Goal: Transaction & Acquisition: Purchase product/service

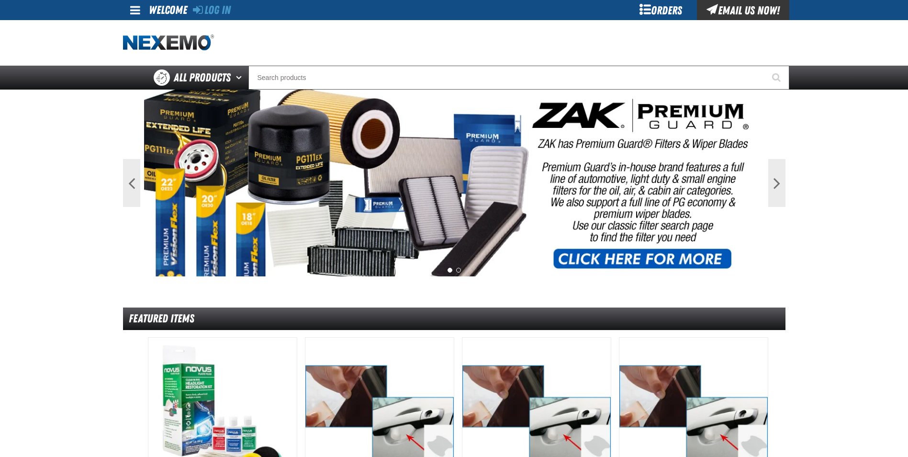
click at [218, 19] on div "Staging Site 5.1 Upgrade Site Log In Log In Welcome Log In Orders Email Us Now!…" at bounding box center [454, 44] width 908 height 89
drag, startPoint x: 218, startPoint y: 19, endPoint x: 216, endPoint y: 10, distance: 9.4
click at [216, 10] on link "Log In" at bounding box center [212, 9] width 38 height 13
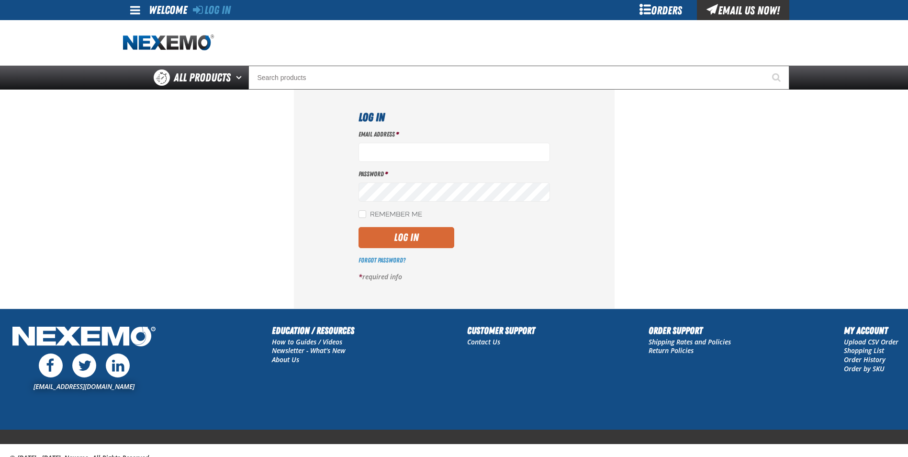
type input "jgoulette@vtaig.com"
click at [403, 236] on button "Log In" at bounding box center [406, 237] width 96 height 21
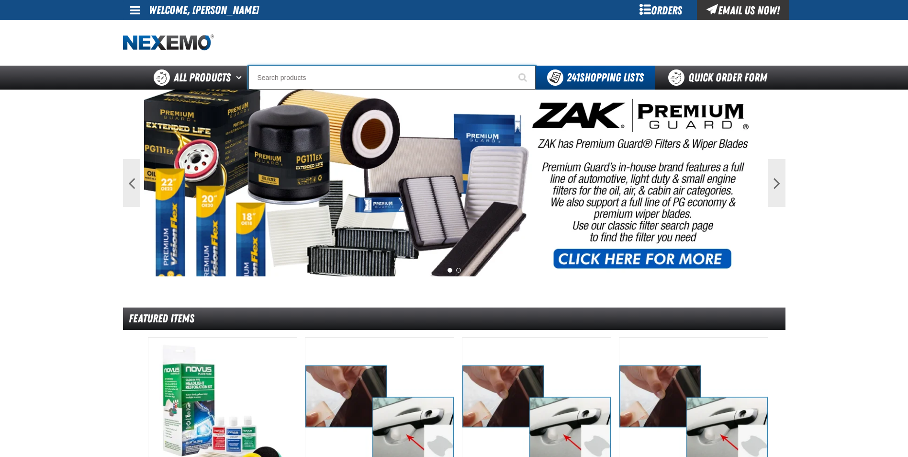
click at [266, 73] on input "Search" at bounding box center [391, 78] width 287 height 24
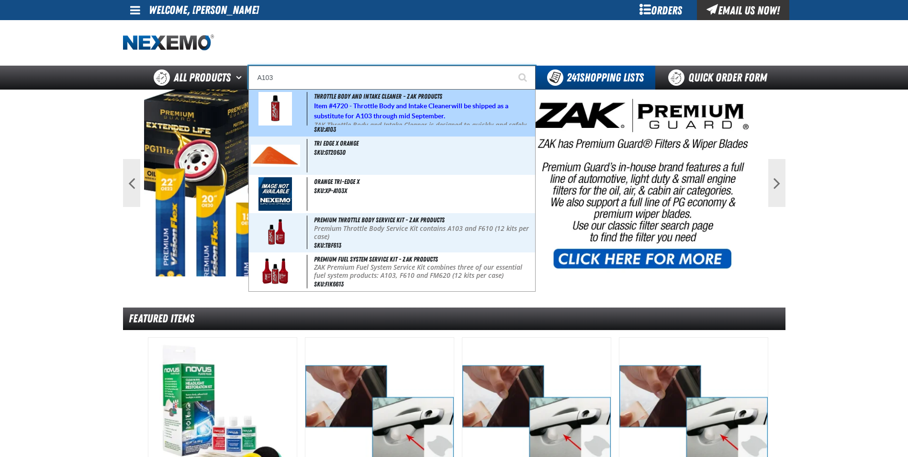
click at [391, 107] on strong "4720 - Throttle Body and Intake Cleaner" at bounding box center [392, 106] width 119 height 8
type input "Throttle Body and Intake Cleaner - ZAK Products"
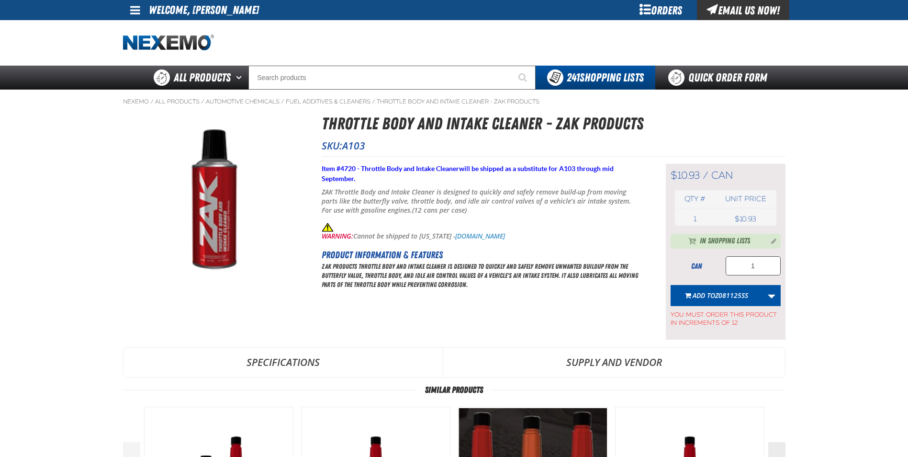
type input "24"
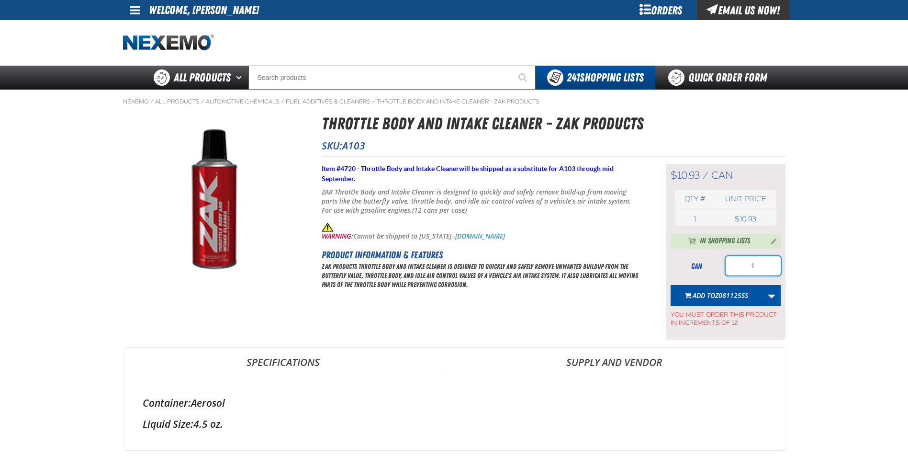
drag, startPoint x: 758, startPoint y: 263, endPoint x: 707, endPoint y: 263, distance: 51.2
click at [708, 263] on div "can 1" at bounding box center [725, 265] width 110 height 19
type input "12"
click at [773, 293] on link "More Actions" at bounding box center [771, 295] width 18 height 21
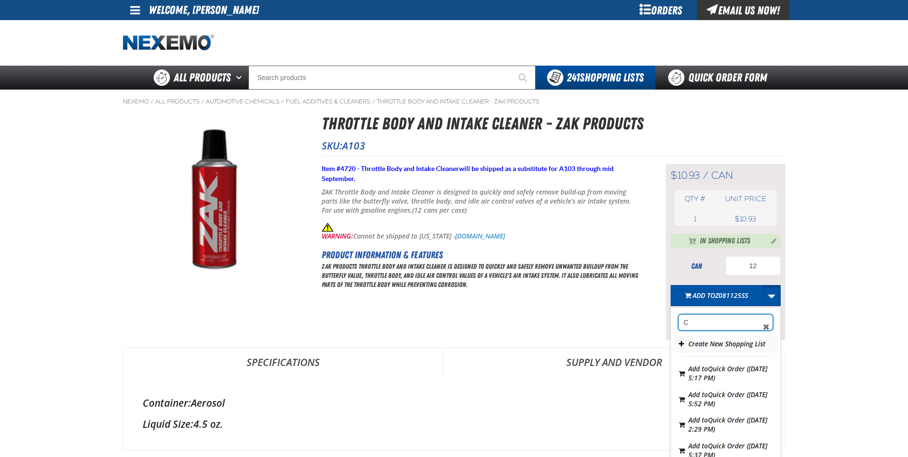
type input "C"
click at [720, 350] on button "C reate New Shopping List" at bounding box center [725, 343] width 105 height 17
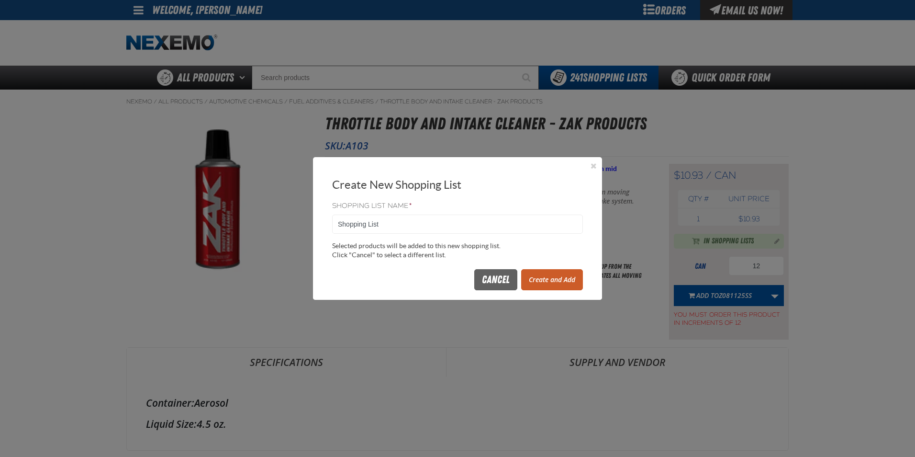
drag, startPoint x: 383, startPoint y: 223, endPoint x: 259, endPoint y: 224, distance: 123.9
type input "Z081825SS"
click at [559, 276] on button "Create and Add" at bounding box center [552, 279] width 62 height 21
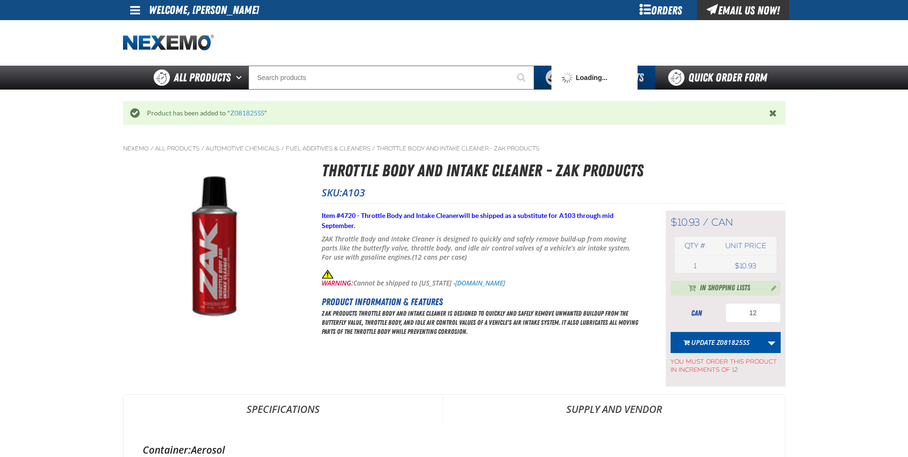
click at [728, 342] on button "Update Z081825SS" at bounding box center [716, 342] width 92 height 21
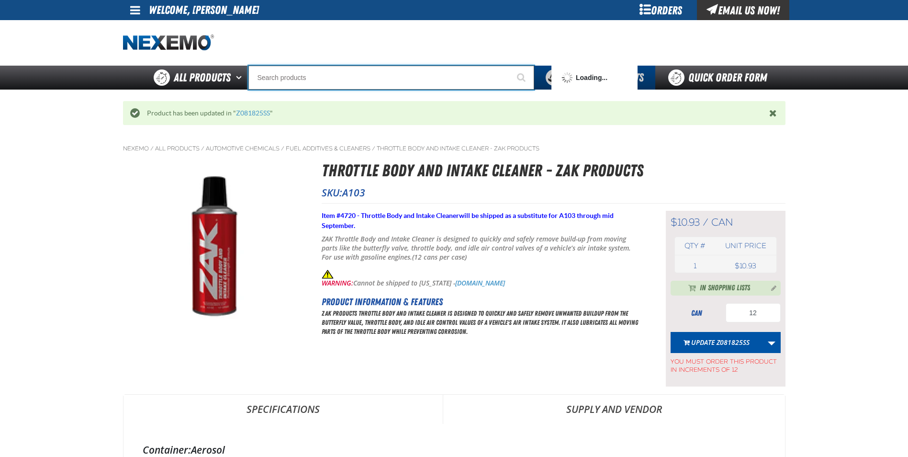
click at [269, 83] on input "Search" at bounding box center [391, 78] width 286 height 24
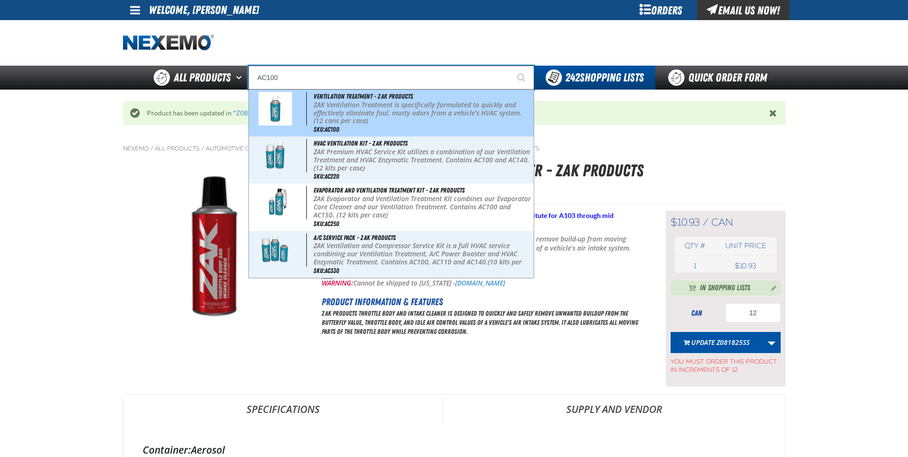
click at [332, 97] on span "Ventilation Treatment - ZAK Products" at bounding box center [363, 96] width 100 height 8
type input "Ventilation Treatment - ZAK Products"
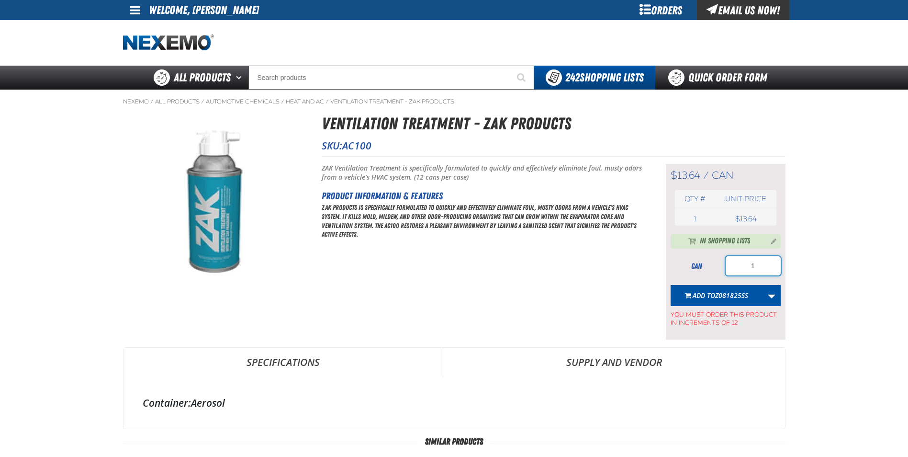
drag, startPoint x: 767, startPoint y: 262, endPoint x: 734, endPoint y: 267, distance: 33.4
click at [743, 267] on input "1" at bounding box center [752, 265] width 55 height 19
type input "36"
click at [717, 296] on span "Z081825SS" at bounding box center [731, 294] width 33 height 9
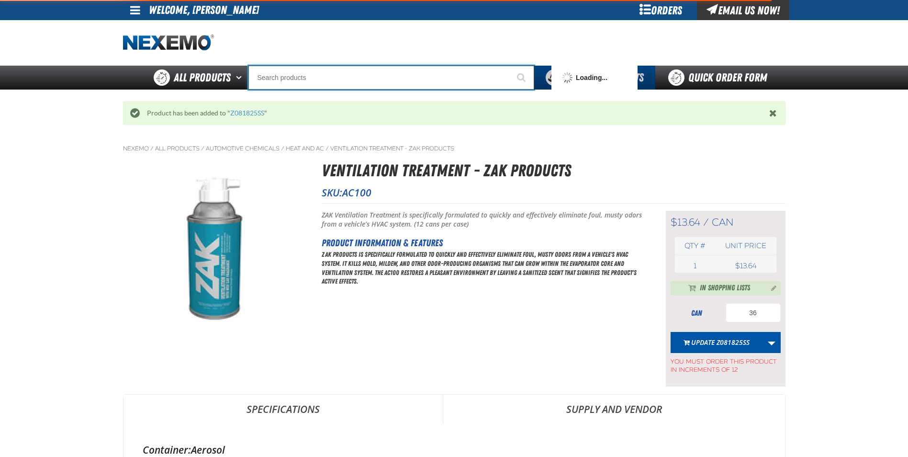
click at [280, 78] on input "Search" at bounding box center [391, 78] width 286 height 24
type input "AC"
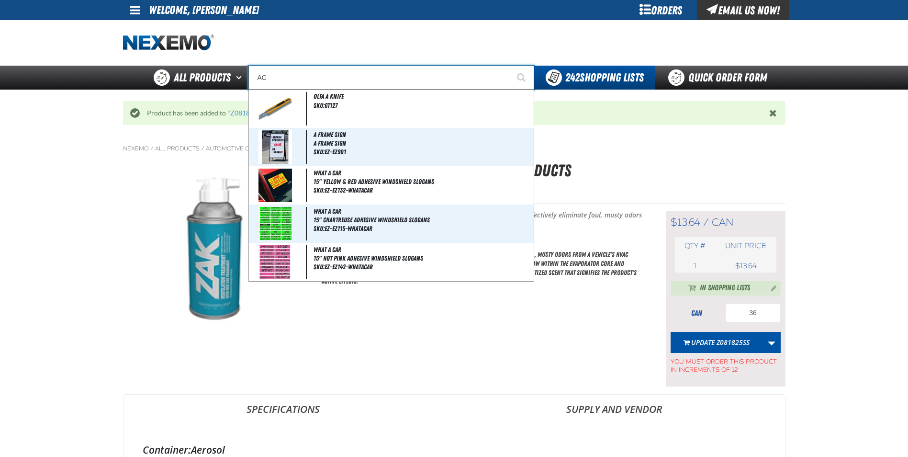
type input "AC Power Booster - ZAK Products"
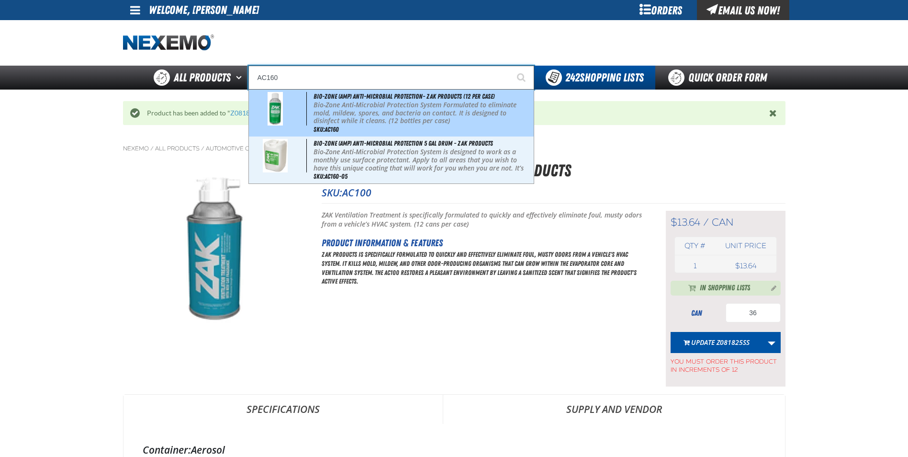
click at [362, 100] on span "Bio-Zone (AMP) Anti-Microbial Protection- ZAK Products (12 per case)" at bounding box center [403, 96] width 181 height 8
type input "Bio-Zone (AMP) Anti-Microbial Protection- ZAK Products (12 per case)"
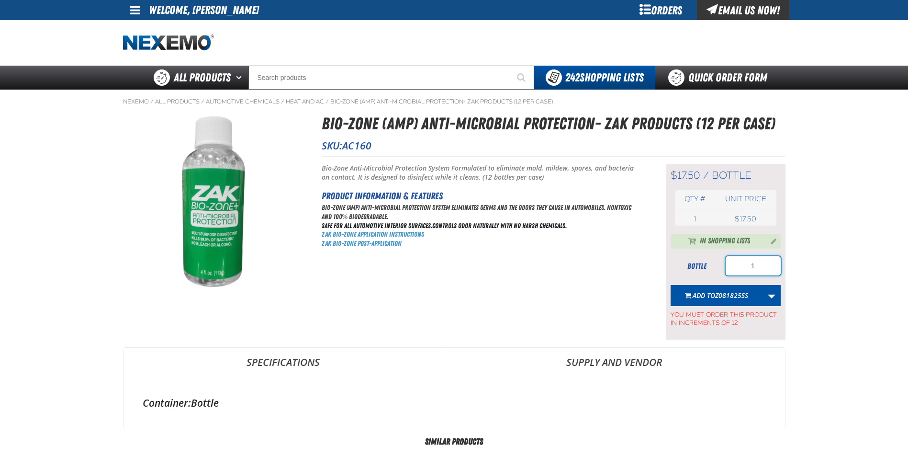
drag, startPoint x: 736, startPoint y: 270, endPoint x: 693, endPoint y: 270, distance: 42.6
click at [715, 270] on div "bottle 1" at bounding box center [725, 265] width 110 height 19
type input "24"
click at [709, 296] on span "Add to Z081825SS" at bounding box center [720, 294] width 56 height 9
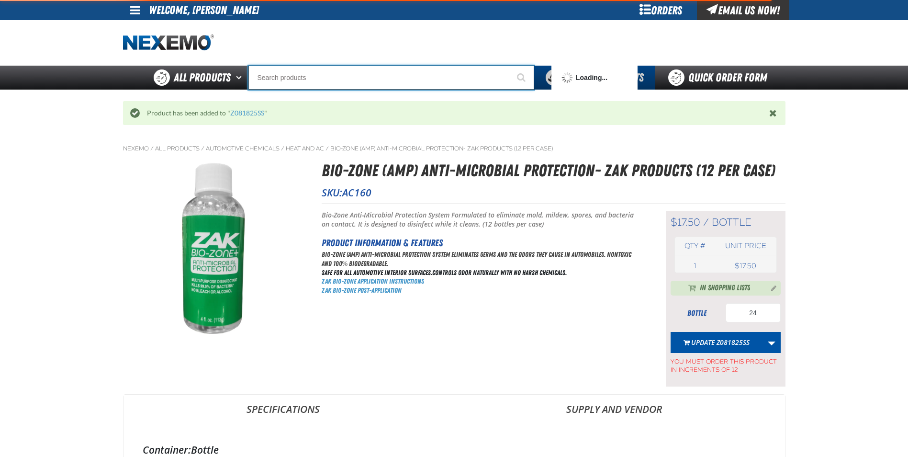
click at [286, 80] on input "Search" at bounding box center [391, 78] width 286 height 24
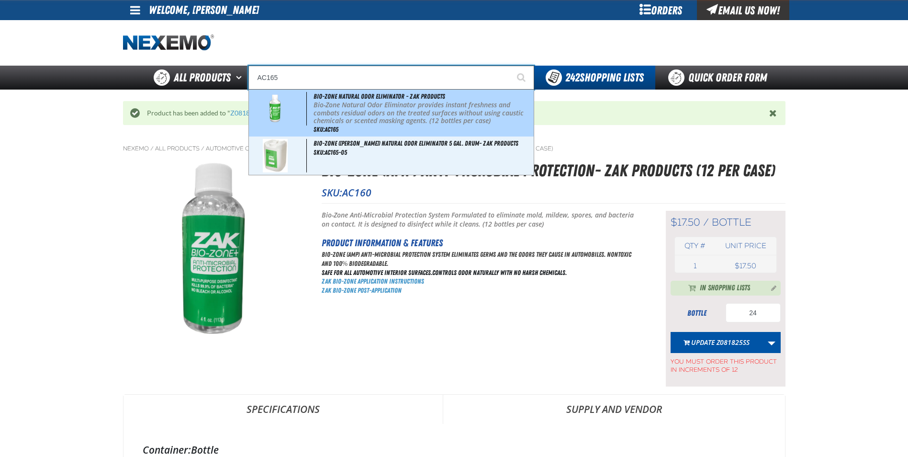
click at [389, 101] on p "Bio-Zone Natural Odor Eliminator provides instant freshness and combats residua…" at bounding box center [422, 113] width 218 height 24
type input "Bio-Zone Natural Odor Eliminator - ZAK Products"
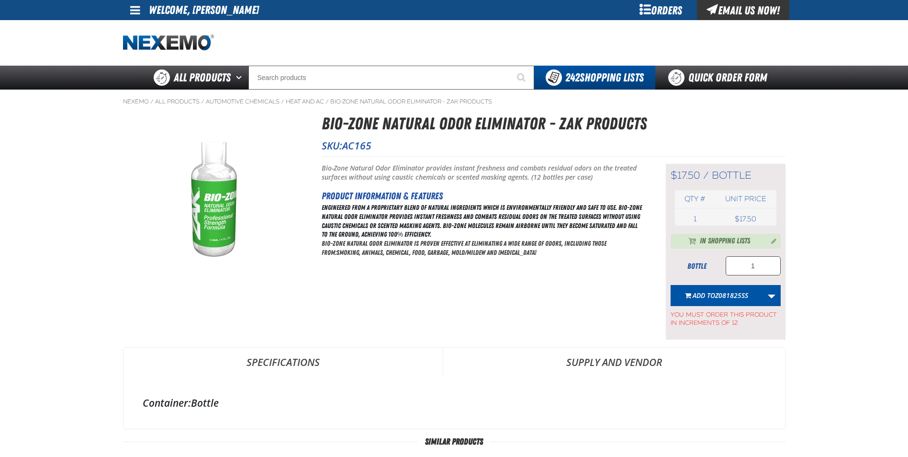
type input "24"
drag, startPoint x: 769, startPoint y: 269, endPoint x: 683, endPoint y: 267, distance: 86.6
click at [692, 269] on div "bottle 1" at bounding box center [725, 265] width 110 height 19
type input "24"
click at [711, 295] on span "Add to Z081825SS" at bounding box center [720, 294] width 56 height 9
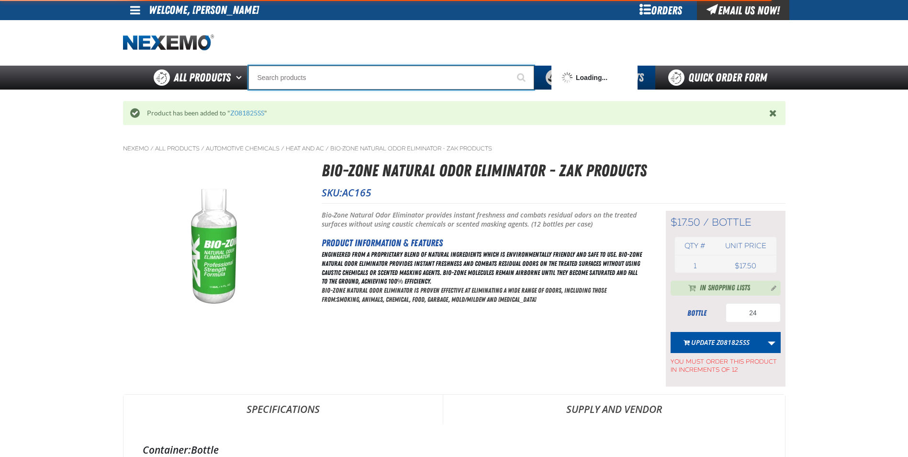
click at [276, 78] on input "Search" at bounding box center [391, 78] width 286 height 24
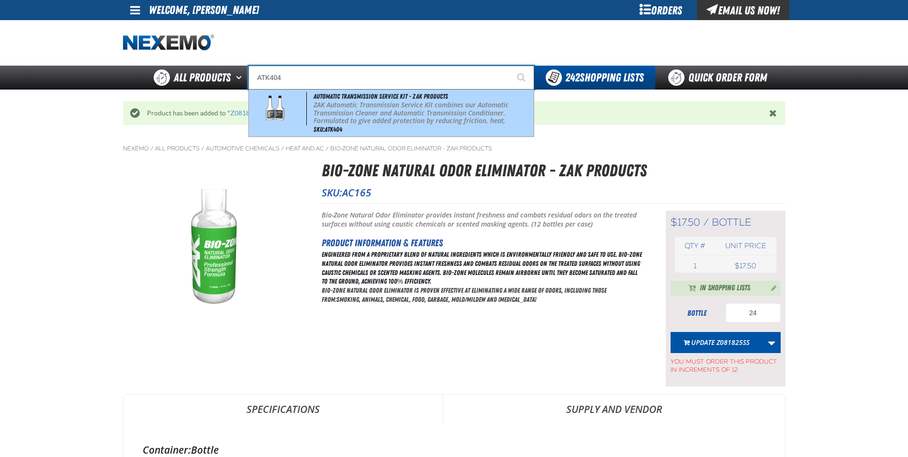
click at [355, 101] on p "ZAK Automatic Transmission Service Kit combines our Automatic Transmission Clea…" at bounding box center [422, 121] width 218 height 40
type input "Automatic Transmission Service Kit - ZAK Products"
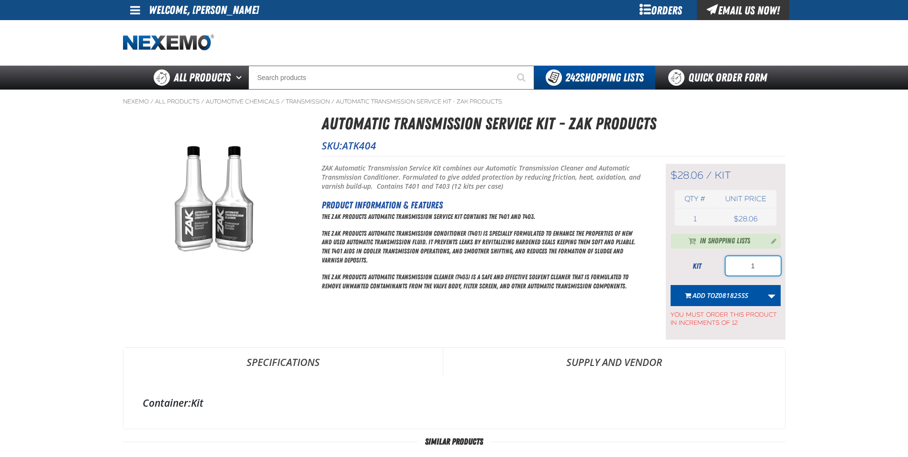
drag, startPoint x: 767, startPoint y: 263, endPoint x: 710, endPoint y: 271, distance: 57.6
click at [710, 271] on div "kit 1" at bounding box center [725, 265] width 110 height 19
type input "12"
click at [716, 294] on span "Z081825SS" at bounding box center [731, 294] width 33 height 9
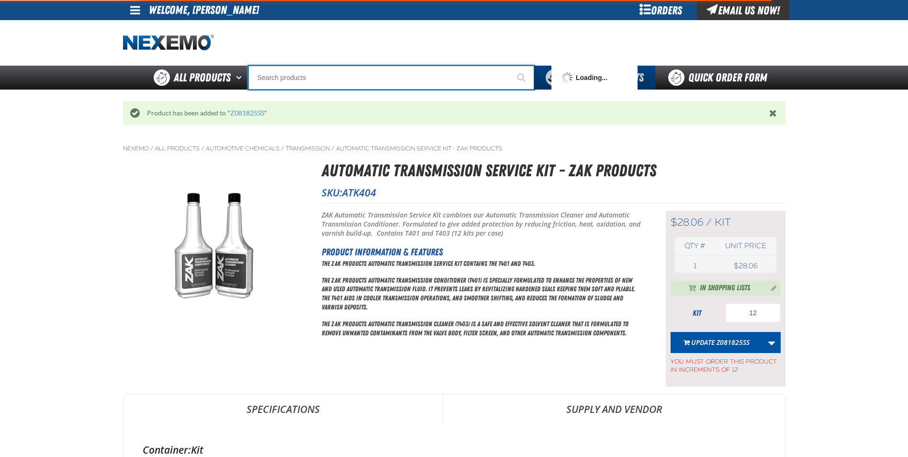
click at [270, 79] on input "Search" at bounding box center [391, 78] width 286 height 24
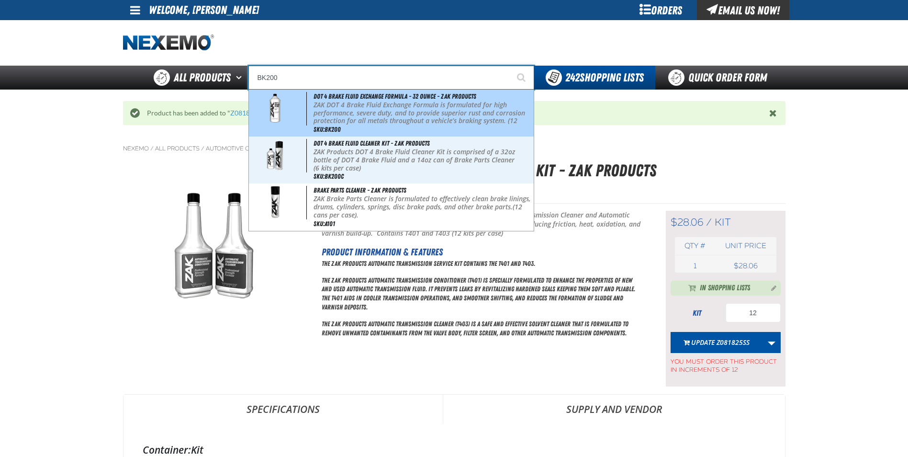
click at [377, 115] on p "ZAK DOT 4 Brake Fluid Exchange Formula is formulated for high performance, seve…" at bounding box center [422, 117] width 218 height 32
type input "DOT 4 Brake Fluid Exchange Formula - 32 Ounce - ZAK Products"
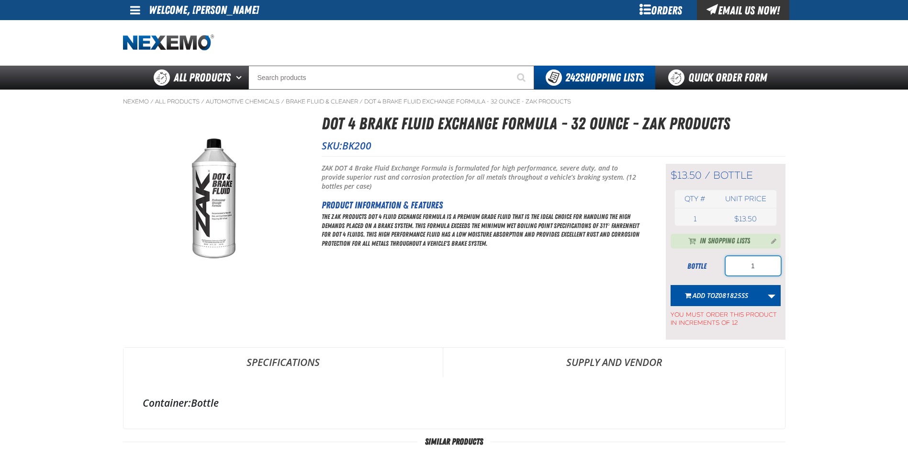
drag, startPoint x: 761, startPoint y: 265, endPoint x: 712, endPoint y: 274, distance: 50.0
click at [719, 274] on div "bottle 1" at bounding box center [725, 265] width 110 height 19
type input "48"
click at [719, 291] on span "Z081825SS" at bounding box center [731, 294] width 33 height 9
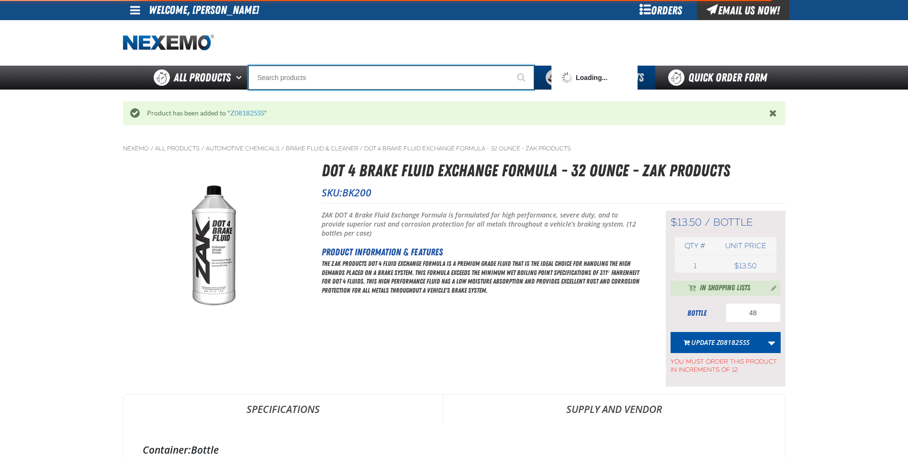
click at [274, 76] on input "Search" at bounding box center [391, 78] width 286 height 24
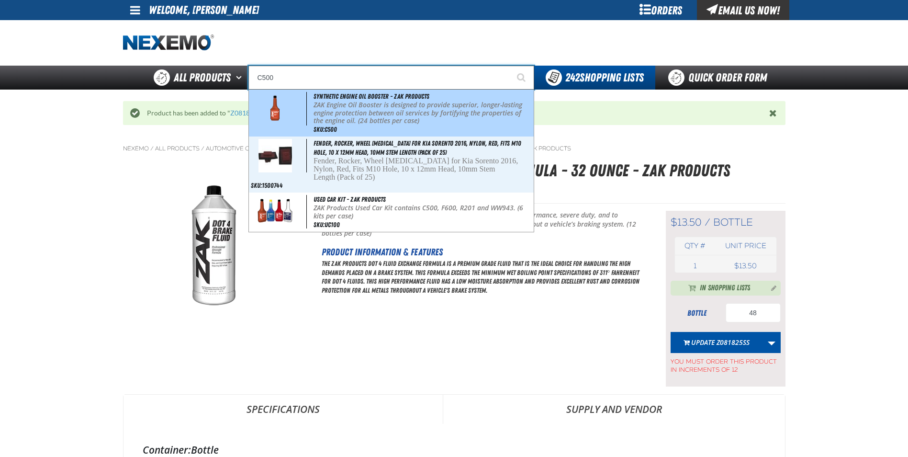
click at [358, 109] on p "ZAK Engine Oil Booster is designed to provide superior, longer-lasting engine p…" at bounding box center [422, 113] width 218 height 24
type input "Synthetic Engine Oil Booster - ZAK Products"
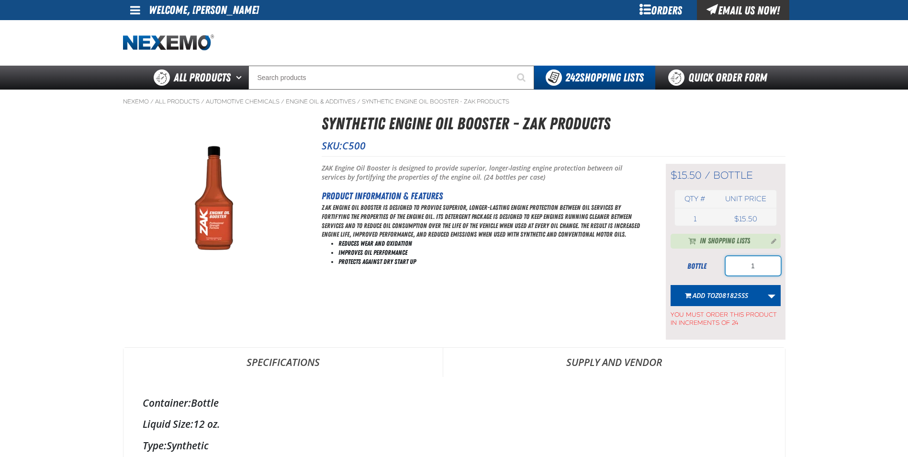
drag, startPoint x: 769, startPoint y: 268, endPoint x: 725, endPoint y: 266, distance: 44.1
click at [725, 266] on input "1" at bounding box center [752, 265] width 55 height 19
type input "96"
click at [716, 293] on span "Z081825SS" at bounding box center [731, 294] width 33 height 9
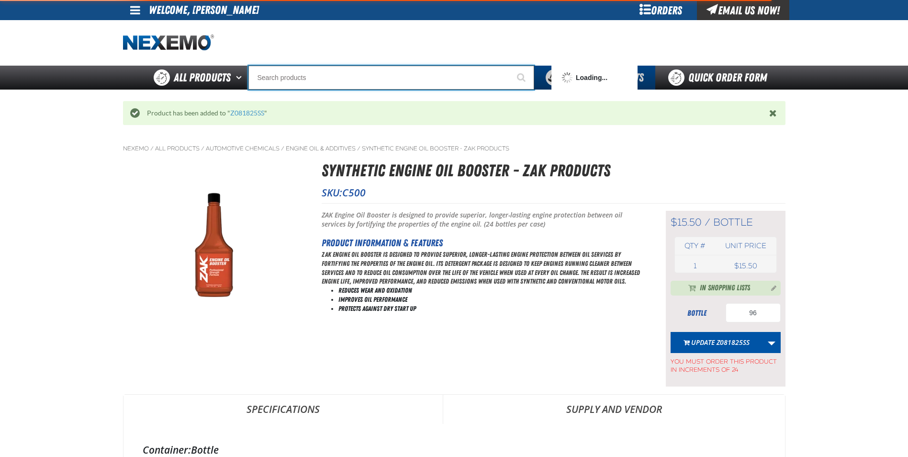
click at [262, 79] on input "Search" at bounding box center [391, 78] width 286 height 24
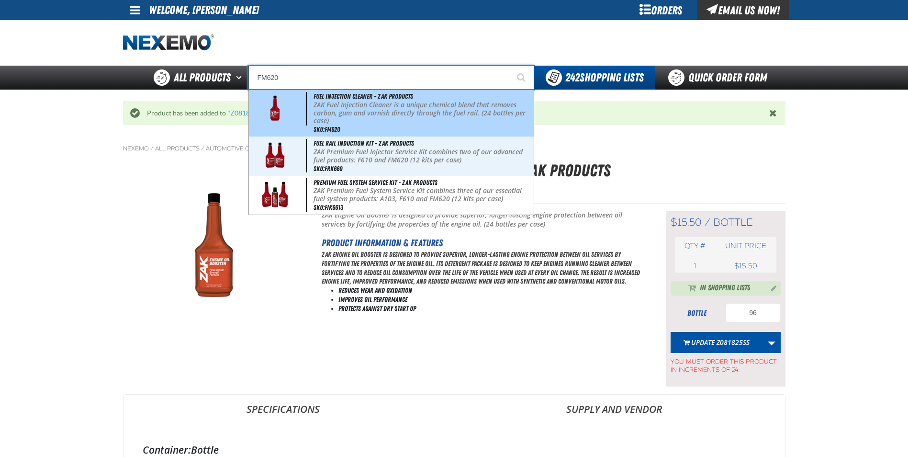
click at [346, 109] on p "ZAK Fuel Injection Cleaner is a unique chemical blend that removes carbon, gum …" at bounding box center [422, 113] width 218 height 24
type input "Fuel Injection Cleaner - ZAK Products"
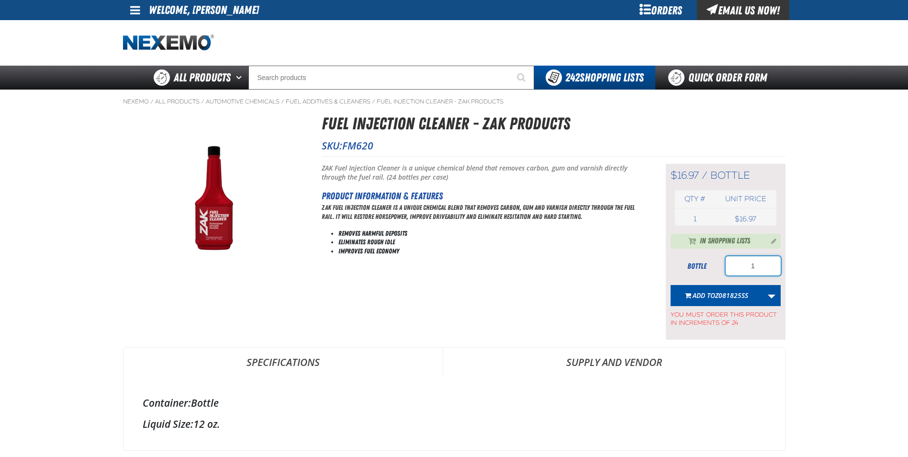
drag, startPoint x: 759, startPoint y: 267, endPoint x: 724, endPoint y: 265, distance: 35.9
click at [730, 267] on input "1" at bounding box center [752, 265] width 55 height 19
type input "24"
click at [720, 301] on button "Add to Z081825SS" at bounding box center [716, 295] width 92 height 21
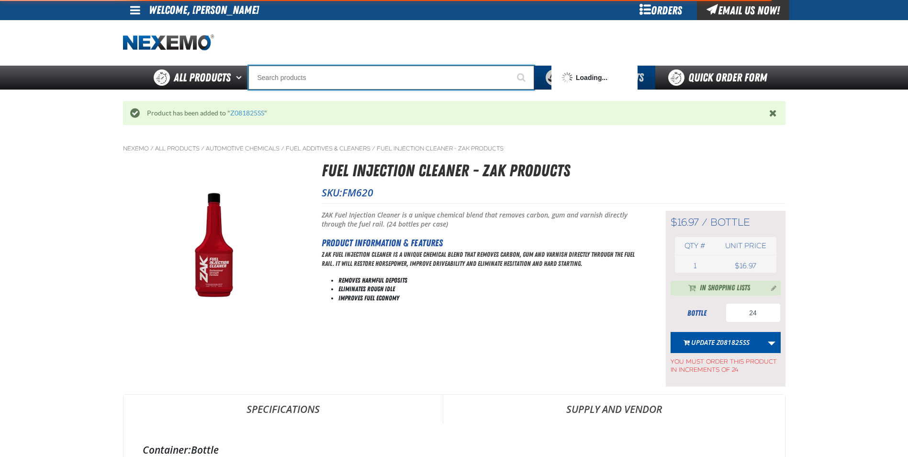
click at [279, 79] on input "Search" at bounding box center [391, 78] width 286 height 24
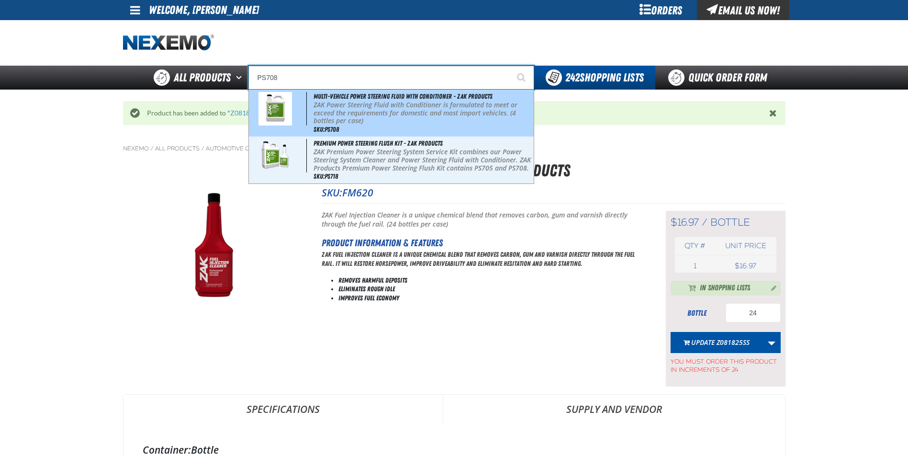
click at [354, 103] on p "ZAK Power Steering Fluid with Conditioner is formulated to meet or exceed the r…" at bounding box center [422, 113] width 218 height 24
type input "Multi-Vehicle Power Steering Fluid with Conditioner - ZAK Products"
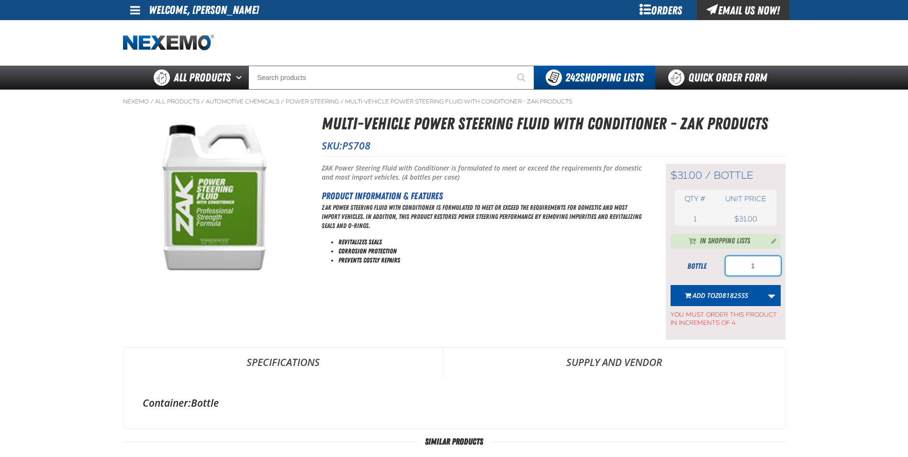
drag, startPoint x: 759, startPoint y: 266, endPoint x: 728, endPoint y: 266, distance: 31.6
click at [729, 266] on input "1" at bounding box center [752, 265] width 55 height 19
type input "8"
click at [725, 294] on span "Z081825SS" at bounding box center [731, 294] width 33 height 9
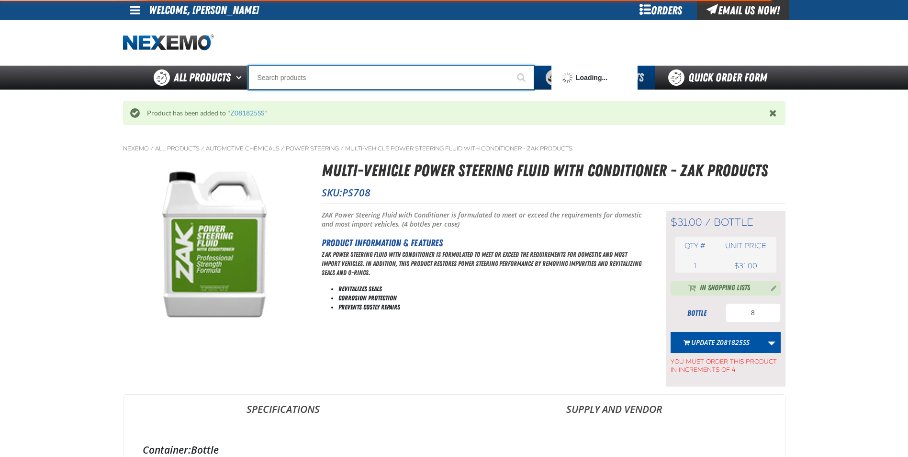
click at [282, 77] on input "Search" at bounding box center [391, 78] width 286 height 24
type input "R"
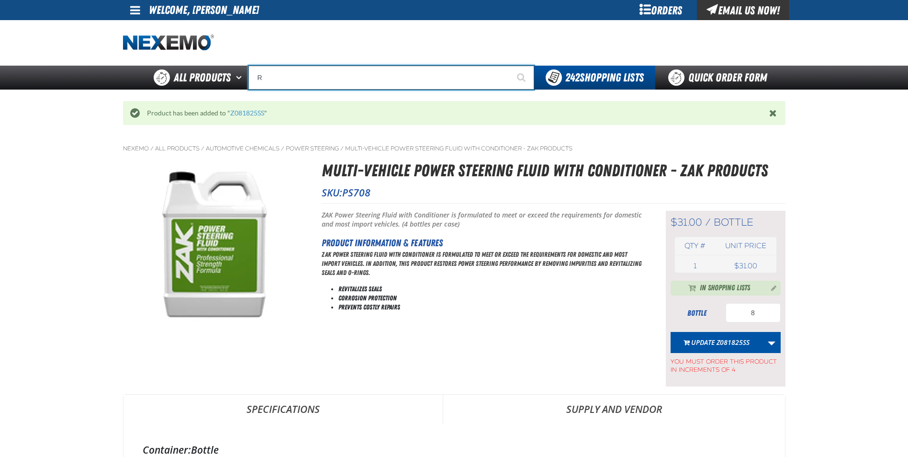
type input "ROADSIDE R"
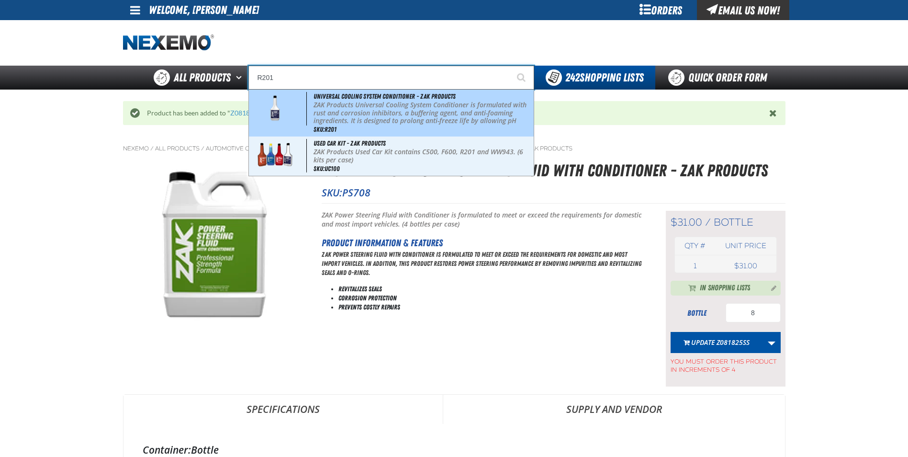
click at [350, 103] on p "ZAK Products Universal Cooling System Conditioner is formulated with rust and c…" at bounding box center [422, 121] width 218 height 40
type input "Universal Cooling System Conditioner - ZAK Products"
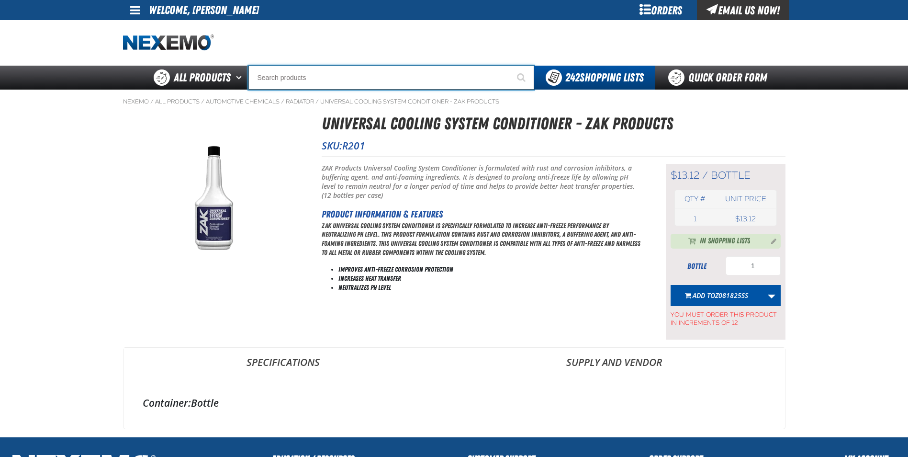
click at [308, 78] on input "Search" at bounding box center [391, 78] width 286 height 24
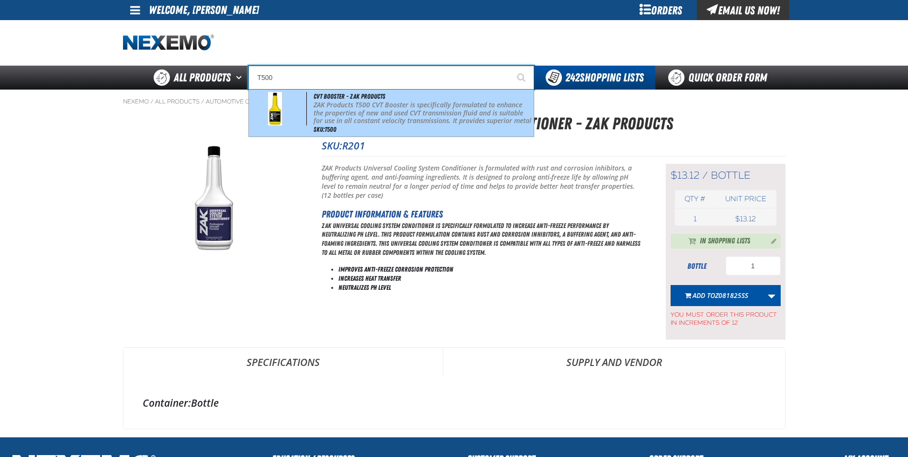
click at [365, 110] on p "ZAK Products T500 CVT Booster is specifically formulated to enhance the propert…" at bounding box center [422, 121] width 218 height 40
type input "CVT Booster - ZAK Products"
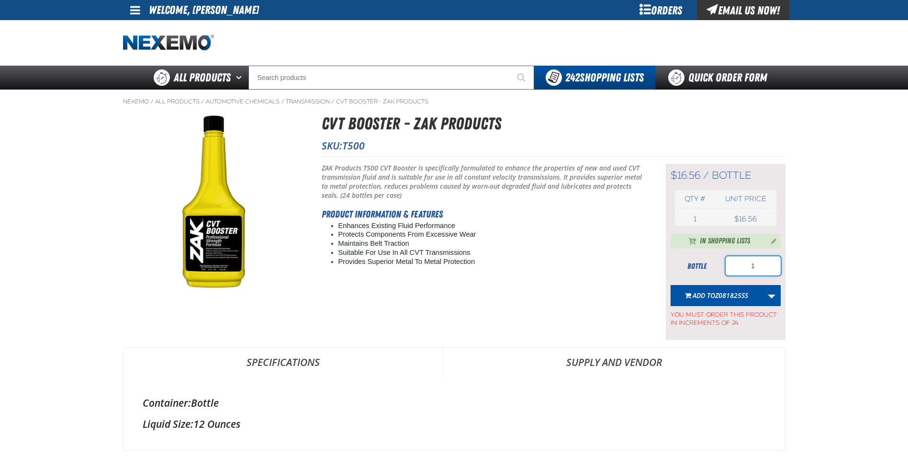
drag, startPoint x: 760, startPoint y: 267, endPoint x: 740, endPoint y: 268, distance: 19.6
click at [742, 268] on input "1" at bounding box center [752, 265] width 55 height 19
type input "72"
click at [731, 292] on span "Z081825SS" at bounding box center [731, 294] width 33 height 9
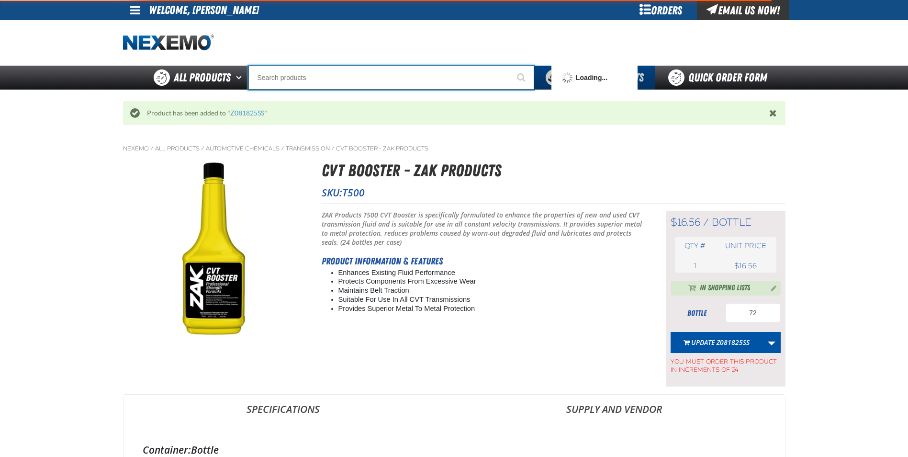
click at [284, 78] on input "Search" at bounding box center [391, 78] width 286 height 24
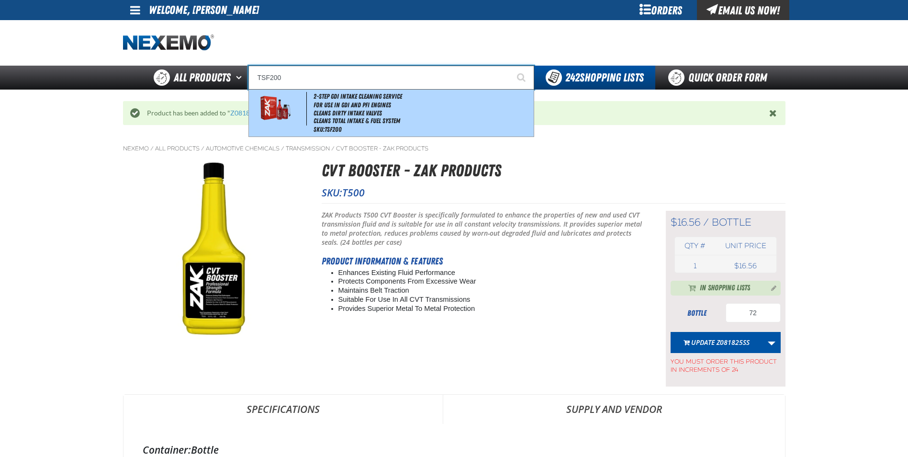
click at [347, 109] on li "Cleans Dirty Intake Valves" at bounding box center [422, 113] width 218 height 8
type input "2-Step GDI Intake Cleaning Service"
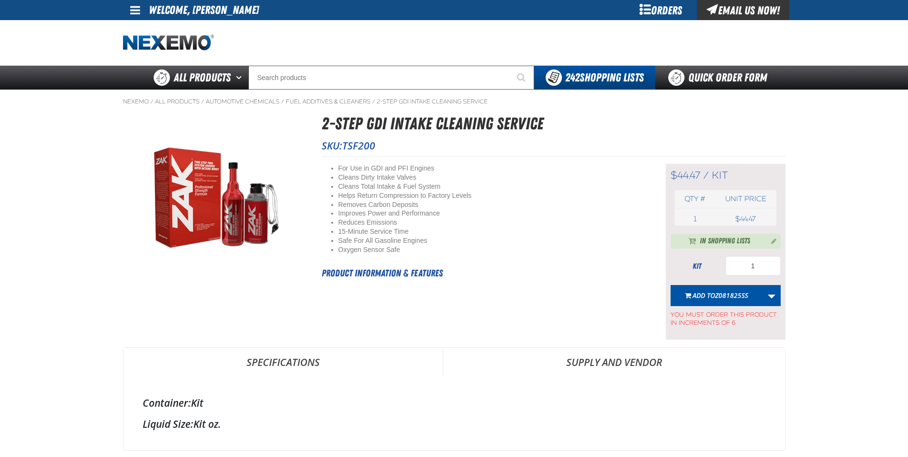
type input "12"
drag, startPoint x: 762, startPoint y: 265, endPoint x: 741, endPoint y: 265, distance: 20.6
click at [743, 265] on input "1" at bounding box center [752, 265] width 55 height 19
type input "24"
click at [721, 291] on span "Z081825SS" at bounding box center [731, 294] width 33 height 9
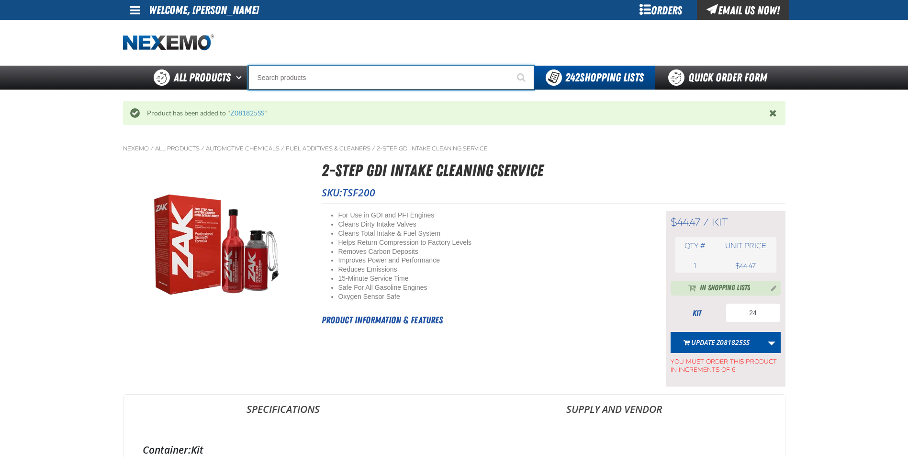
click at [296, 78] on input "Search" at bounding box center [391, 78] width 286 height 24
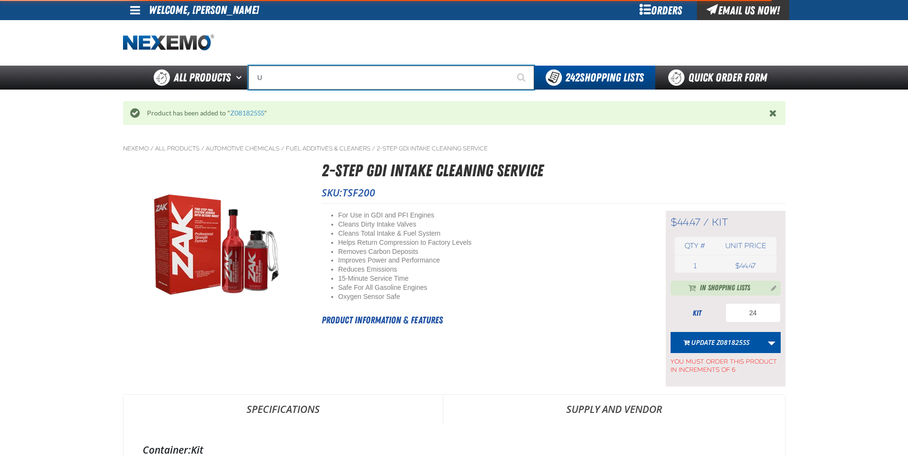
type input "UC"
type input "UC RED"
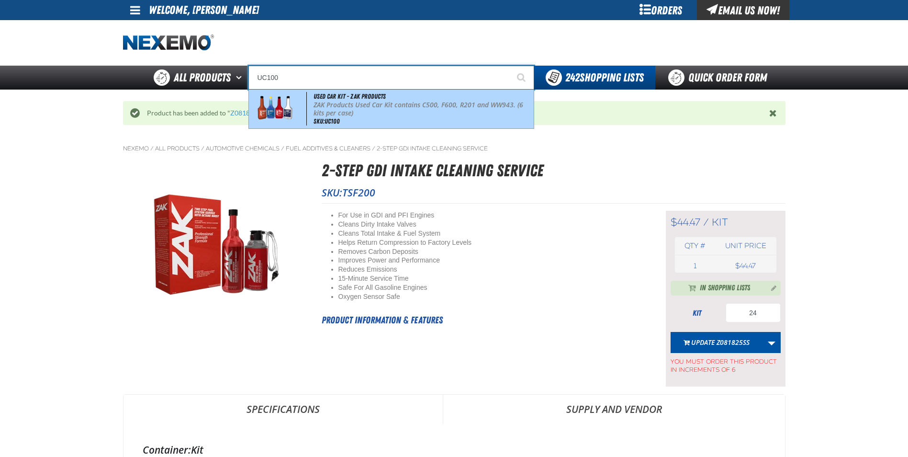
click at [346, 101] on p "ZAK Products Used Car Kit contains C500, F600, R201 and WW943. (6 kits per case)" at bounding box center [422, 109] width 218 height 16
type input "Used Car Kit - ZAK Products"
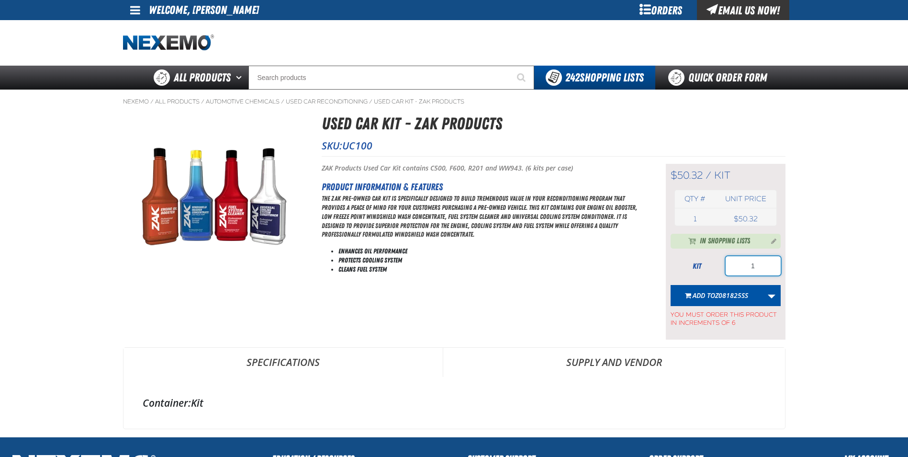
drag, startPoint x: 763, startPoint y: 266, endPoint x: 717, endPoint y: 262, distance: 46.1
click at [730, 268] on input "1" at bounding box center [752, 265] width 55 height 19
type input "24"
click at [714, 290] on span "Add to Z081825SS" at bounding box center [720, 294] width 56 height 9
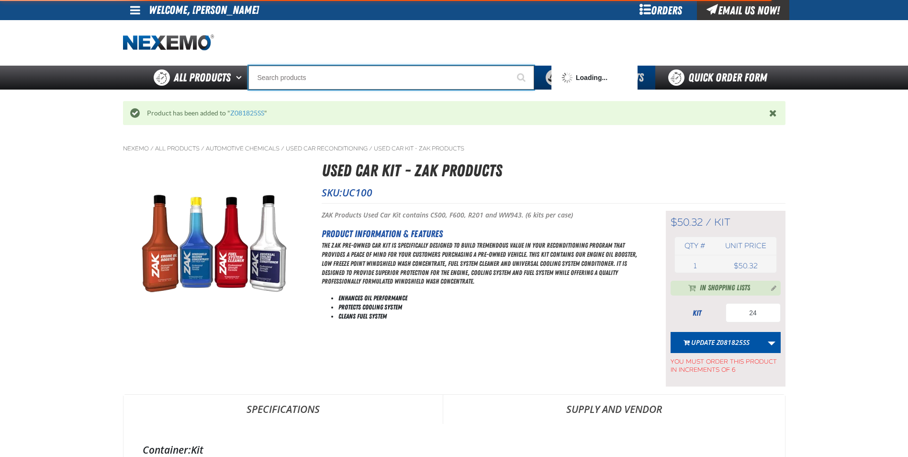
click at [276, 76] on input "Search" at bounding box center [391, 78] width 286 height 24
type input "C"
type input "C Alkaline Battery 1.5 Volt (12 per pack)"
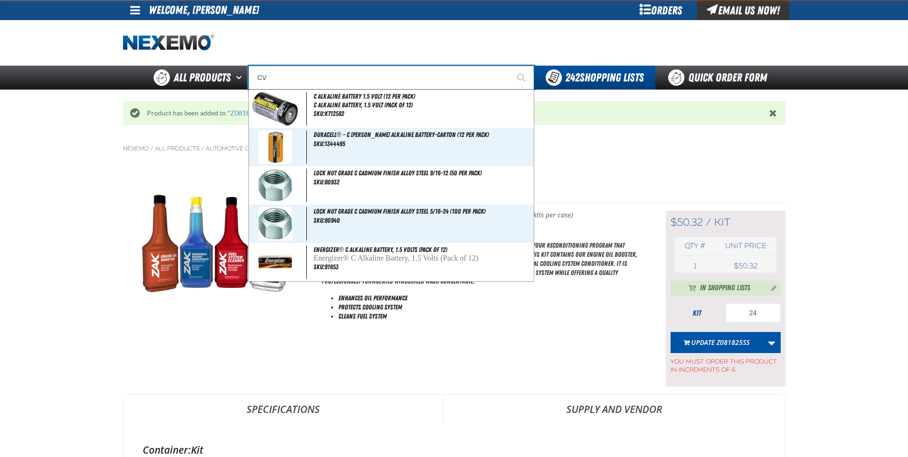
type input "CVT"
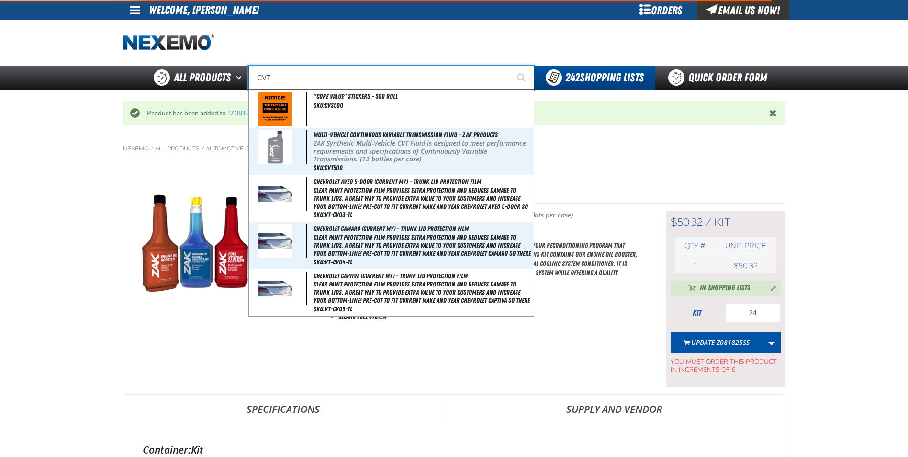
type input "CVT Booster - ZAK Products"
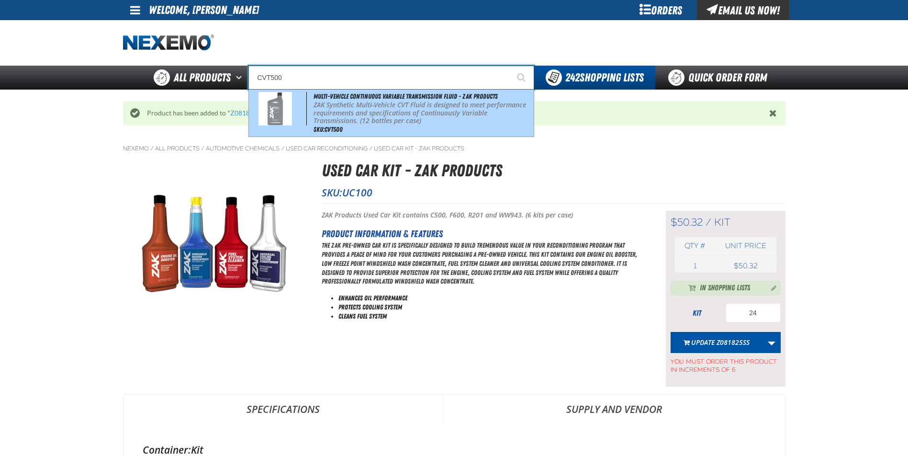
click at [364, 117] on p "ZAK Synthetic Multi-Vehicle CVT Fluid is designed to meet performance requireme…" at bounding box center [422, 113] width 218 height 24
type input "Multi-Vehicle Continuous Variable Transmission Fluid - ZAK Products"
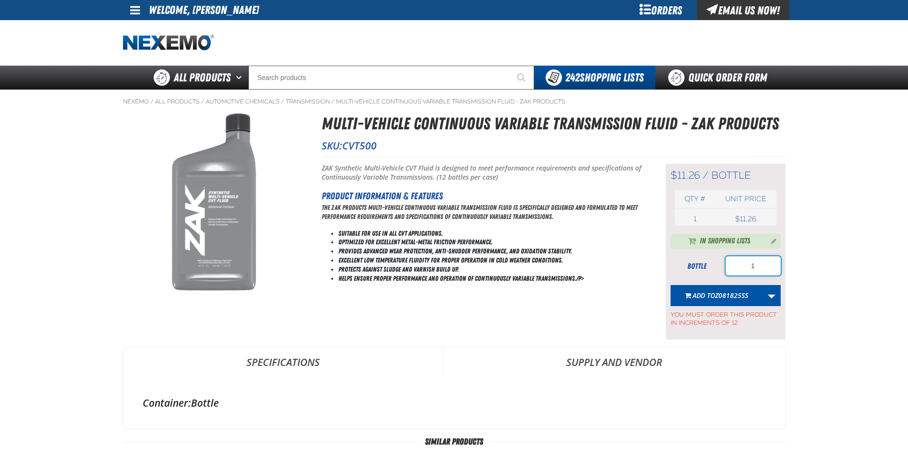
drag, startPoint x: 751, startPoint y: 268, endPoint x: 733, endPoint y: 268, distance: 18.2
click at [736, 270] on input "1" at bounding box center [752, 265] width 55 height 19
type input "24"
click at [724, 299] on span "Z081825SS" at bounding box center [731, 294] width 33 height 9
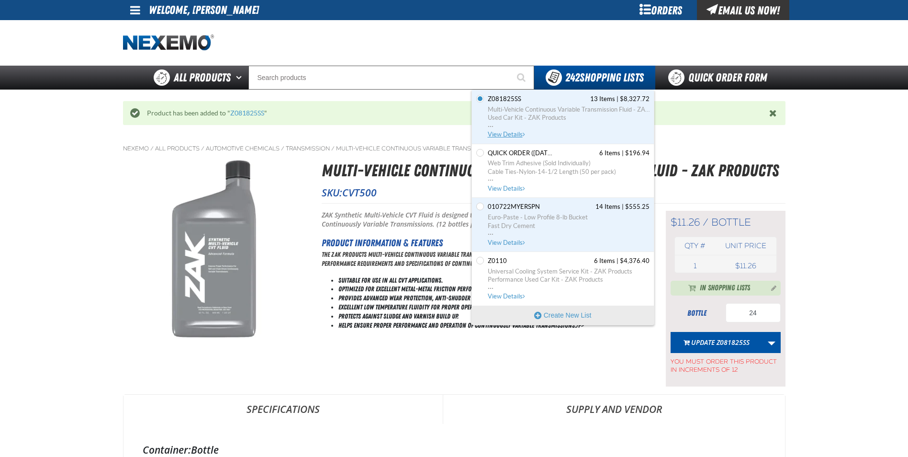
click at [507, 134] on span "View Details" at bounding box center [507, 134] width 39 height 7
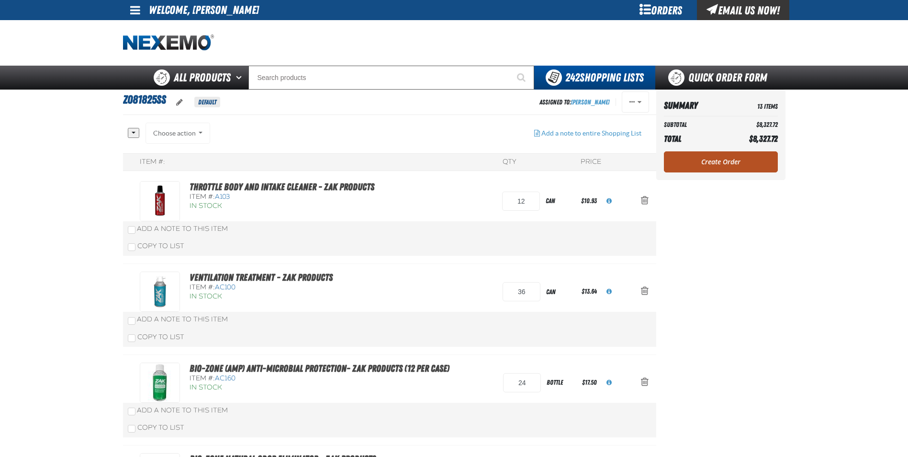
click at [722, 157] on link "Create Order" at bounding box center [721, 161] width 114 height 21
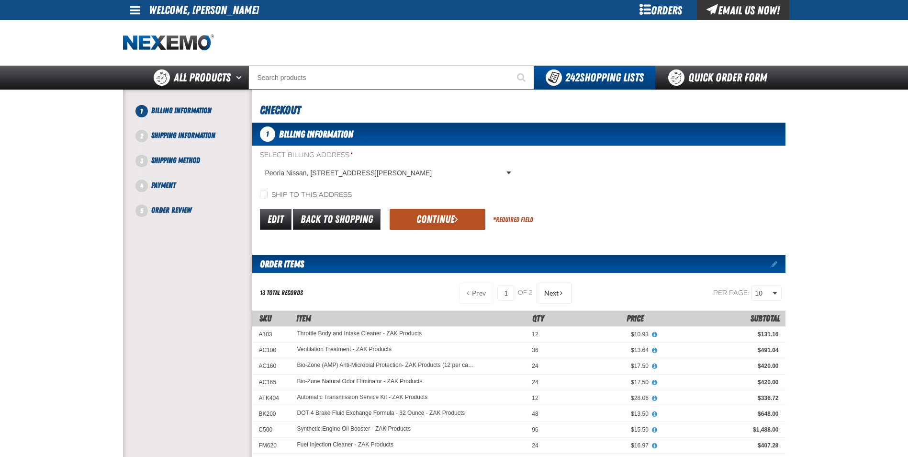
click at [450, 218] on button "Continue" at bounding box center [438, 219] width 96 height 21
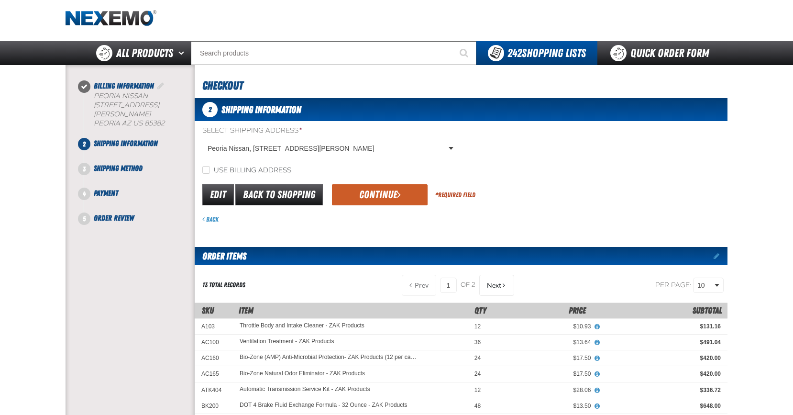
scroll to position [48, 0]
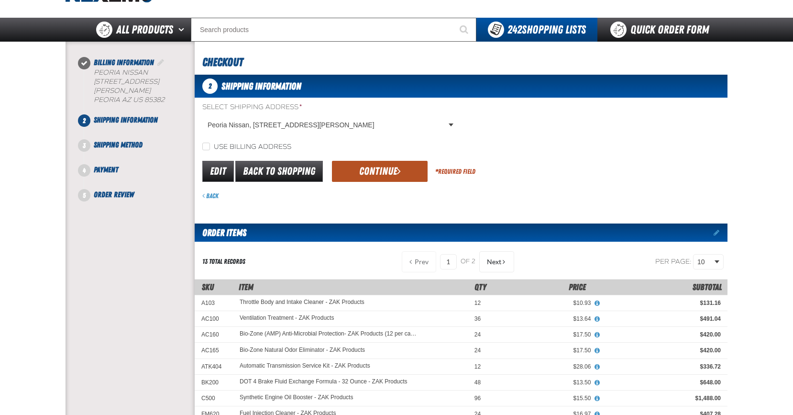
click at [366, 173] on button "Continue" at bounding box center [380, 171] width 96 height 21
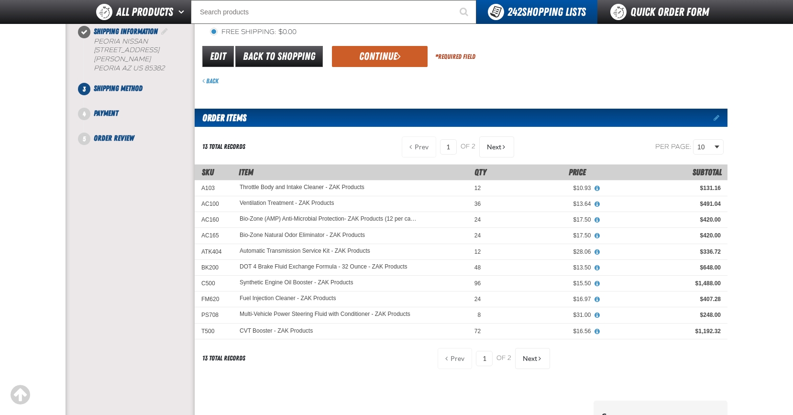
scroll to position [96, 0]
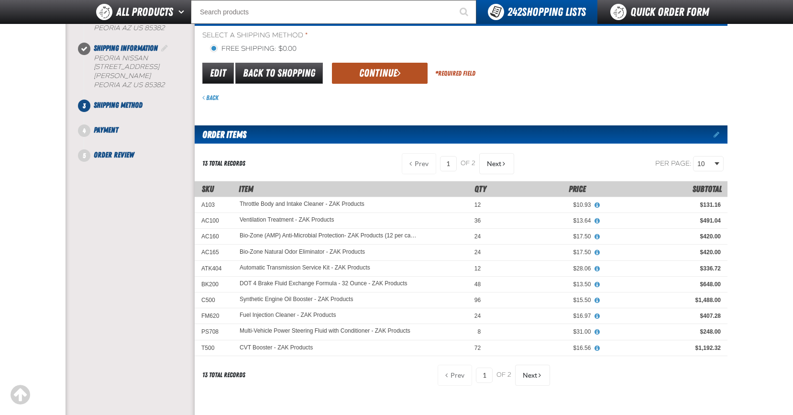
click at [373, 77] on button "Continue" at bounding box center [380, 73] width 96 height 21
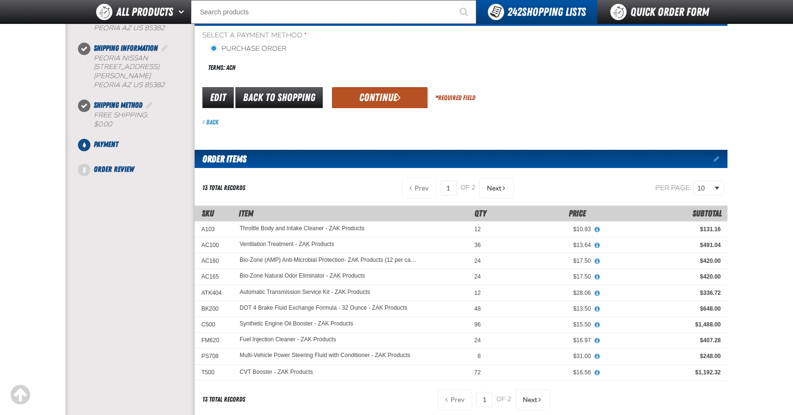
click at [369, 101] on button "Continue" at bounding box center [380, 97] width 96 height 21
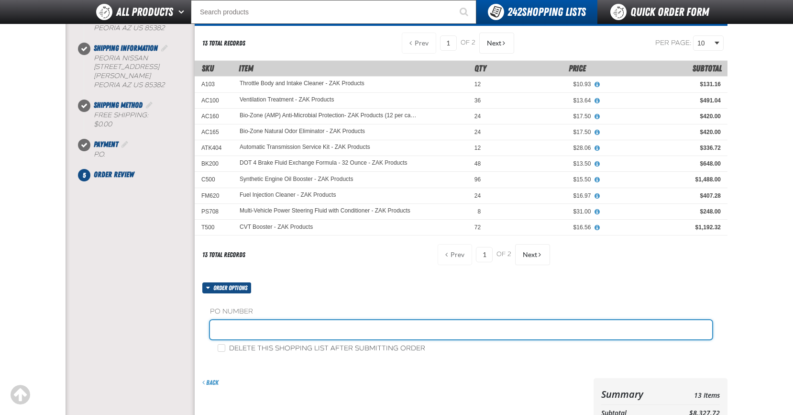
click at [253, 325] on input "text" at bounding box center [461, 329] width 502 height 19
type input "249109"
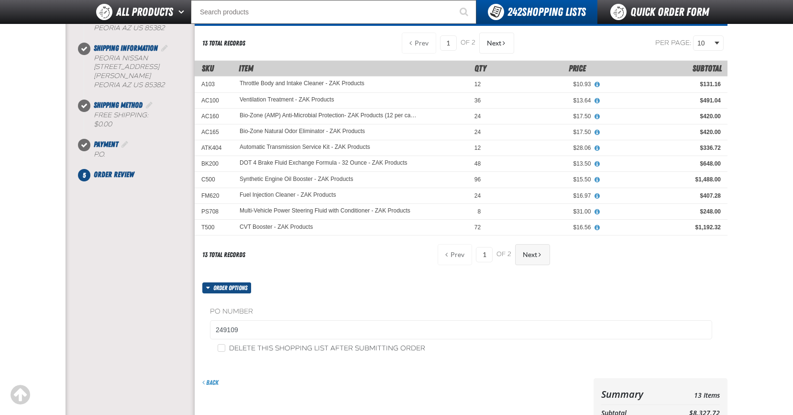
click at [528, 254] on span "Next" at bounding box center [530, 255] width 14 height 8
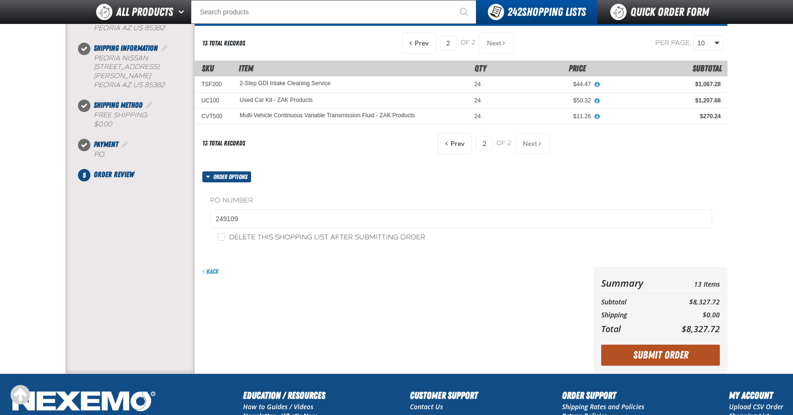
click at [659, 353] on button "Submit Order" at bounding box center [661, 355] width 119 height 21
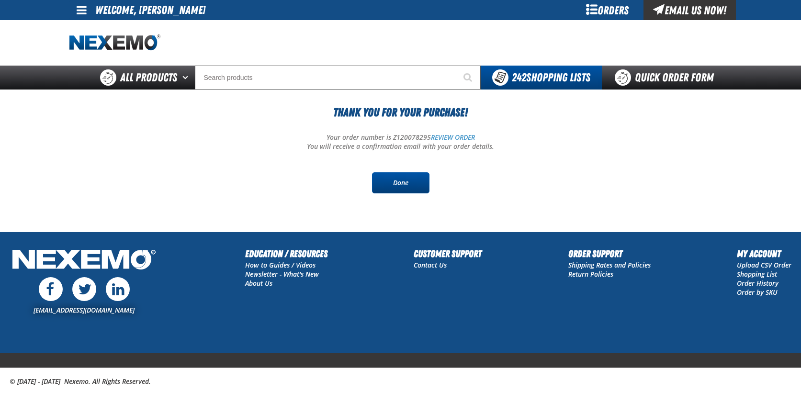
click at [404, 190] on link "Done" at bounding box center [400, 182] width 57 height 21
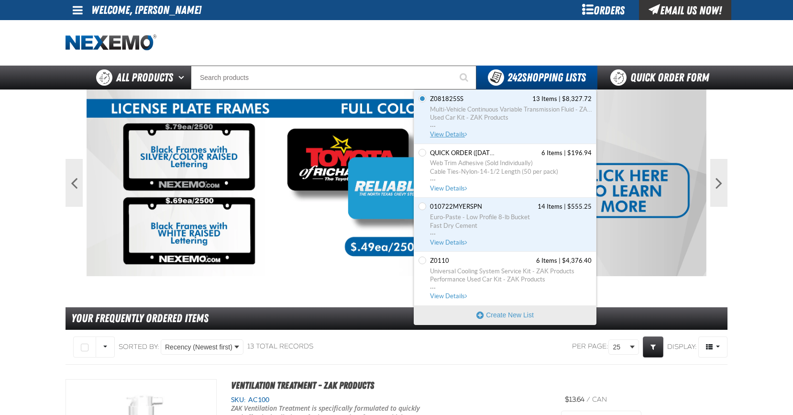
click at [446, 133] on span "View Details" at bounding box center [449, 134] width 39 height 7
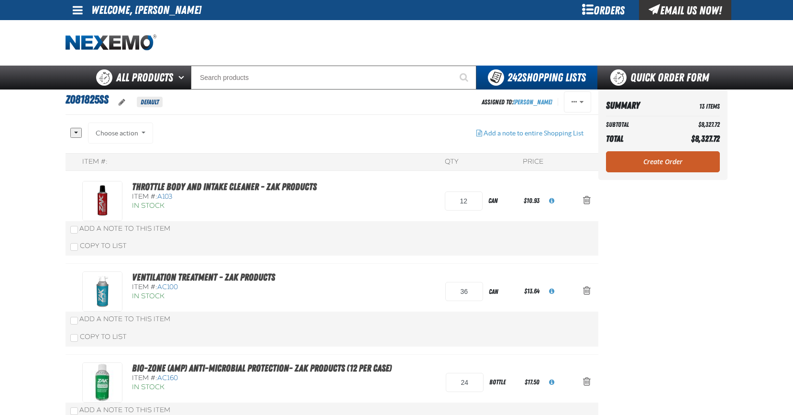
click at [81, 13] on span at bounding box center [78, 9] width 10 height 11
click at [91, 50] on link "Sign Out Sign Out" at bounding box center [86, 46] width 33 height 9
